Goal: Information Seeking & Learning: Learn about a topic

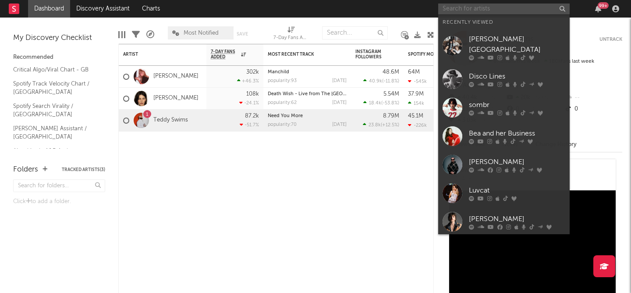
click at [482, 4] on input "text" at bounding box center [503, 9] width 131 height 11
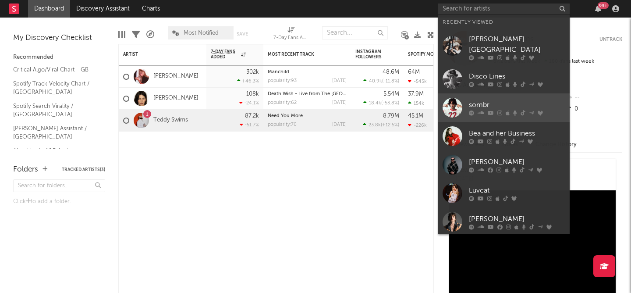
click at [480, 99] on div "sombr" at bounding box center [517, 104] width 96 height 11
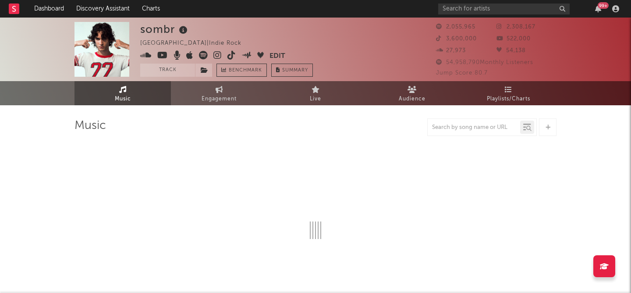
select select "6m"
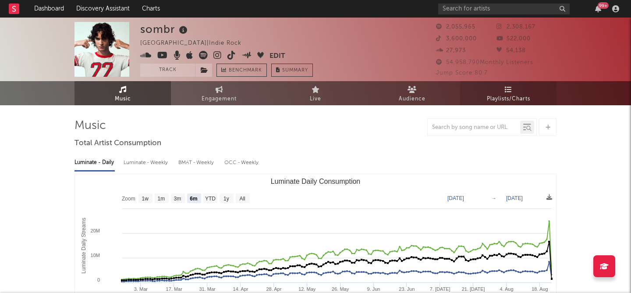
click at [501, 93] on link "Playlists/Charts" at bounding box center [508, 93] width 96 height 24
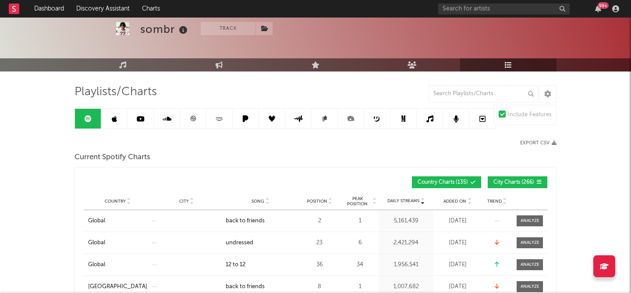
scroll to position [35, 0]
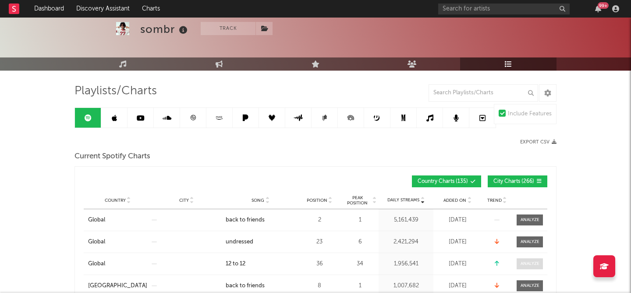
click at [522, 261] on div at bounding box center [529, 263] width 19 height 7
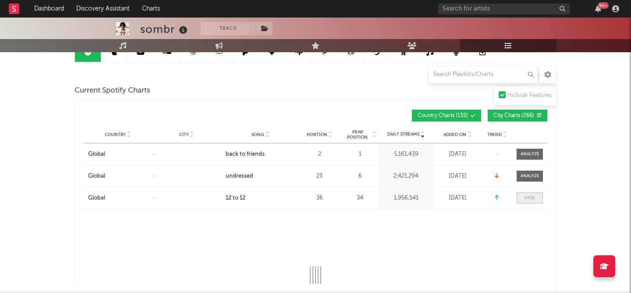
scroll to position [145, 0]
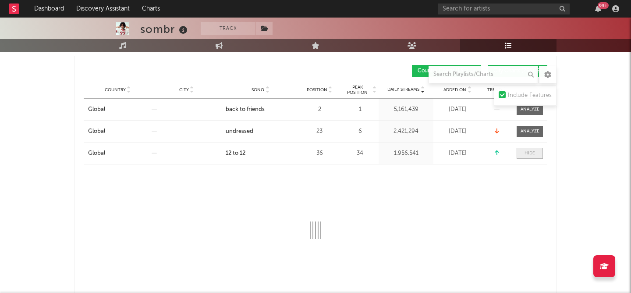
select select "1w"
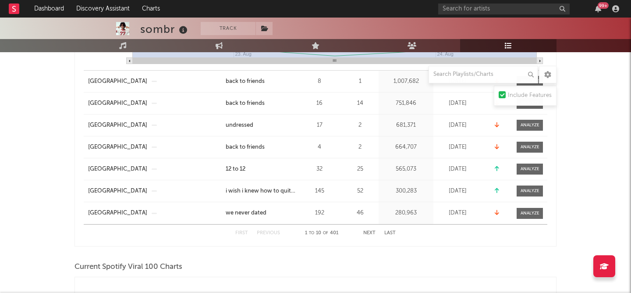
scroll to position [418, 0]
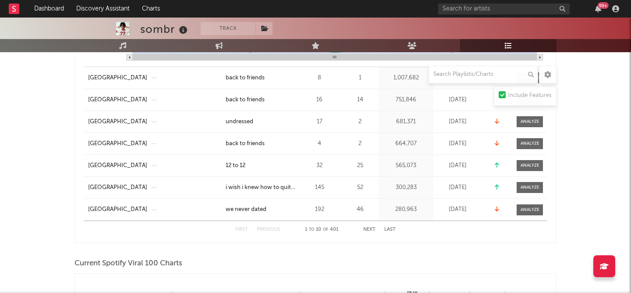
click at [369, 229] on button "Next" at bounding box center [369, 229] width 12 height 5
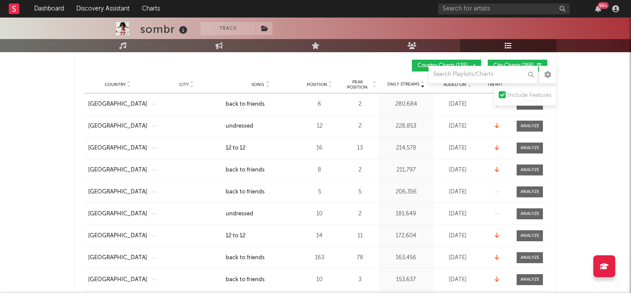
scroll to position [151, 0]
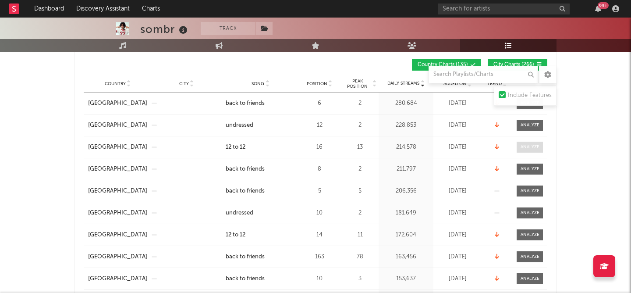
click at [532, 144] on div at bounding box center [529, 147] width 19 height 7
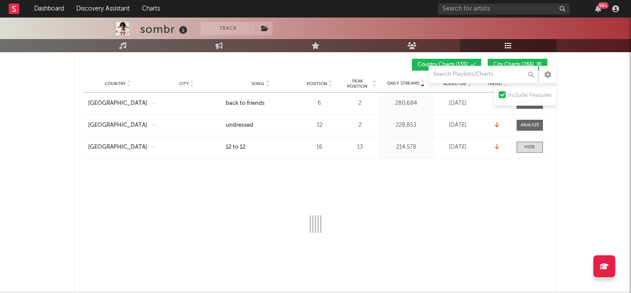
select select "1w"
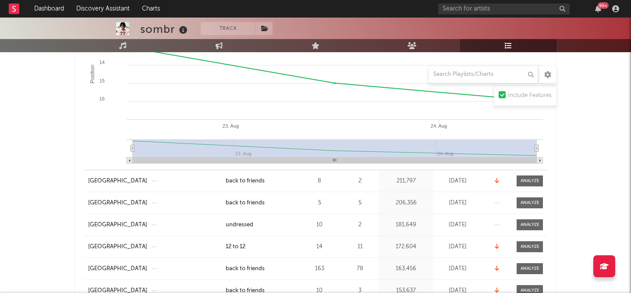
scroll to position [0, 0]
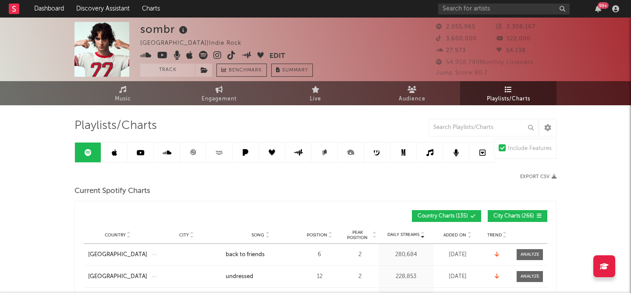
click at [113, 152] on icon at bounding box center [114, 152] width 5 height 7
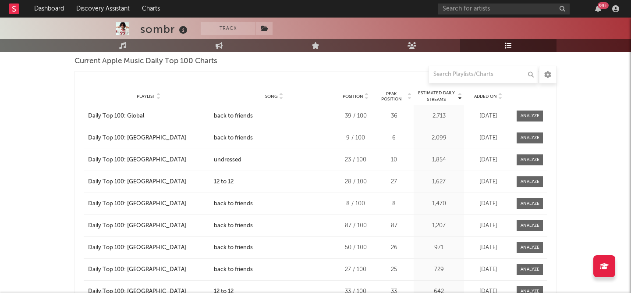
scroll to position [759, 0]
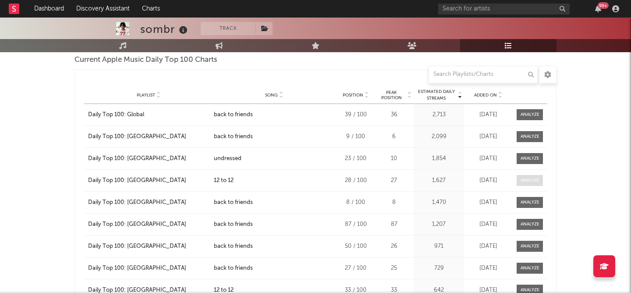
click at [524, 177] on div at bounding box center [529, 180] width 19 height 7
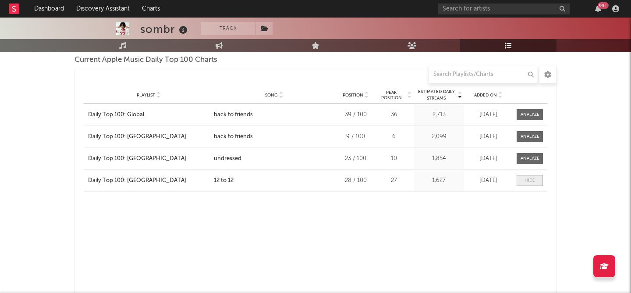
select select "1w"
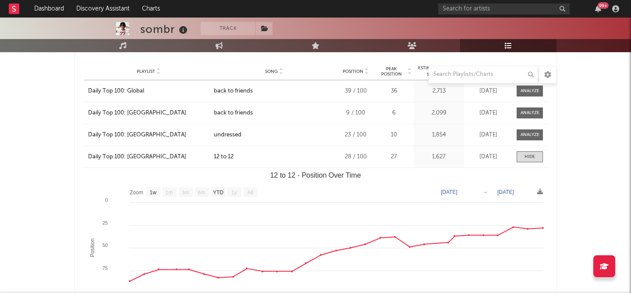
scroll to position [783, 0]
